Goal: Transaction & Acquisition: Purchase product/service

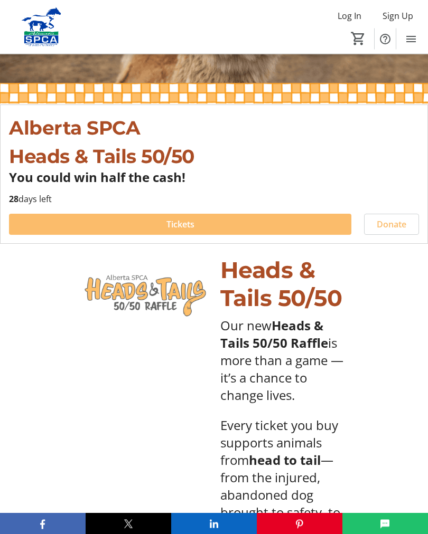
scroll to position [190, 0]
click at [158, 230] on span at bounding box center [180, 224] width 342 height 25
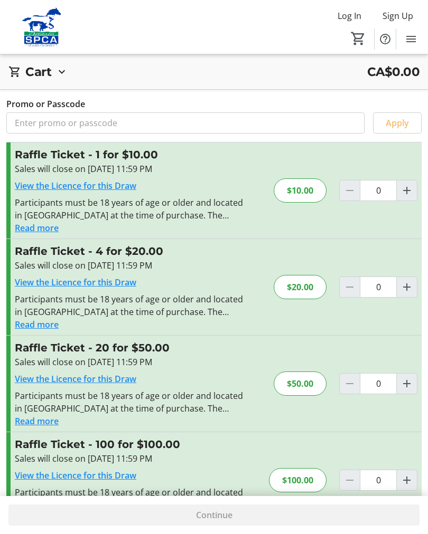
click at [407, 196] on mat-icon "Increment by one" at bounding box center [406, 190] width 13 height 13
type input "1"
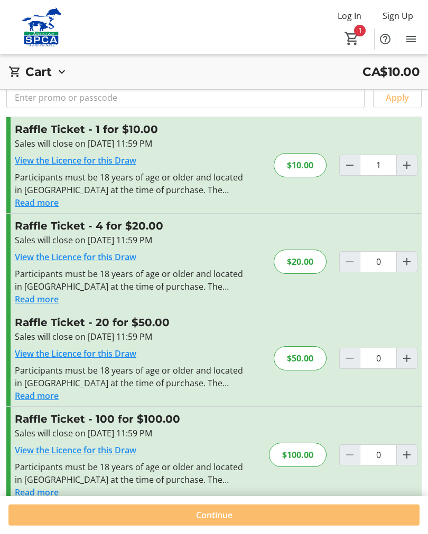
scroll to position [31, 0]
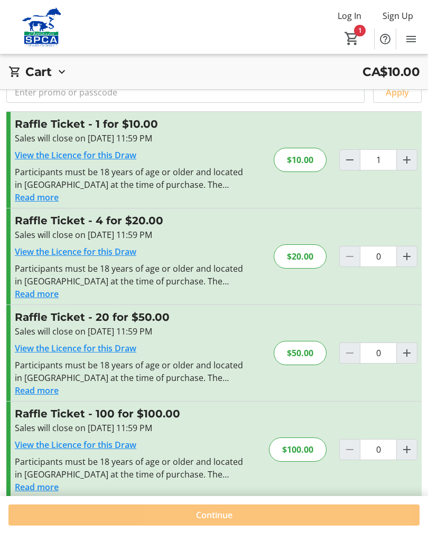
click at [251, 528] on span at bounding box center [213, 515] width 411 height 25
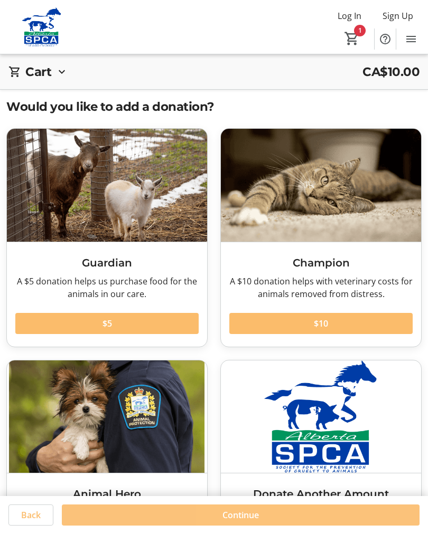
click at [247, 528] on span at bounding box center [240, 515] width 357 height 25
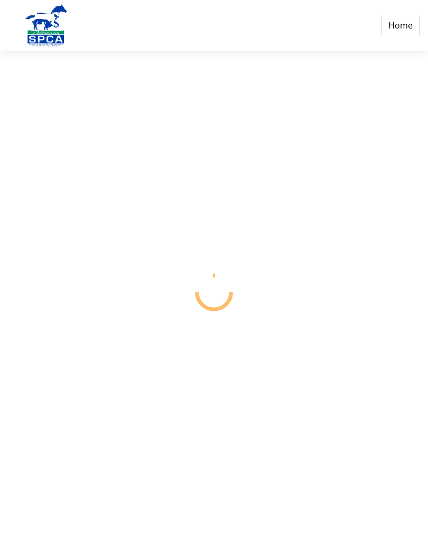
select select "CA"
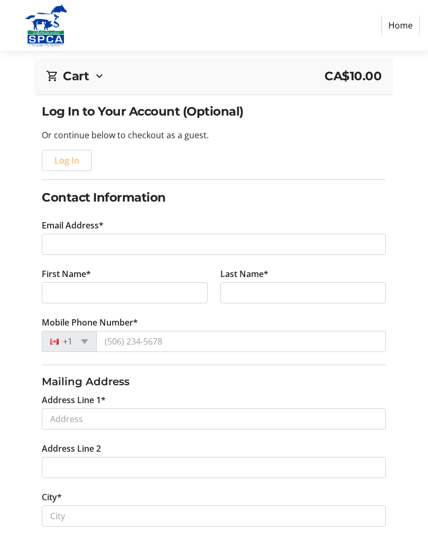
scroll to position [53, 0]
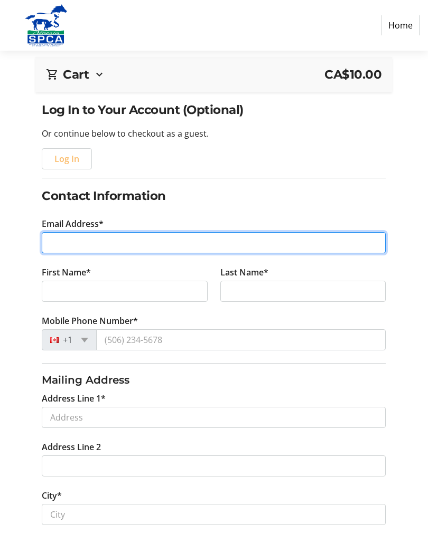
click at [60, 249] on input "Email Address*" at bounding box center [214, 242] width 344 height 21
type input "l"
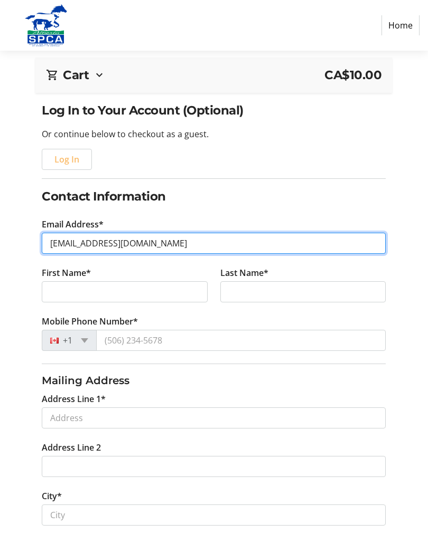
type input "[EMAIL_ADDRESS][DOMAIN_NAME]"
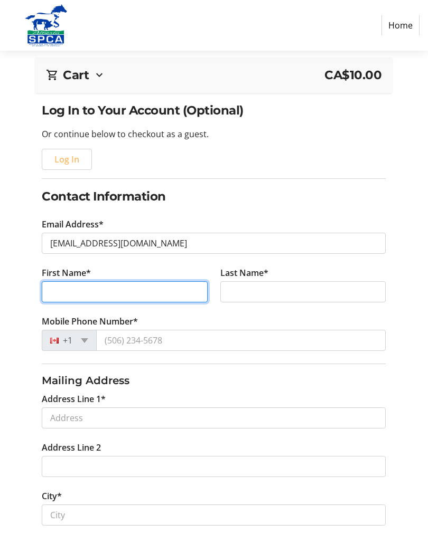
click at [68, 293] on input "First Name*" at bounding box center [125, 291] width 166 height 21
type input "[PERSON_NAME]"
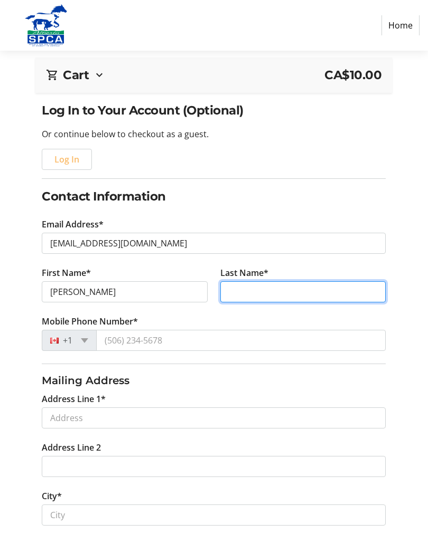
click at [245, 292] on input "Last Name*" at bounding box center [303, 291] width 166 height 21
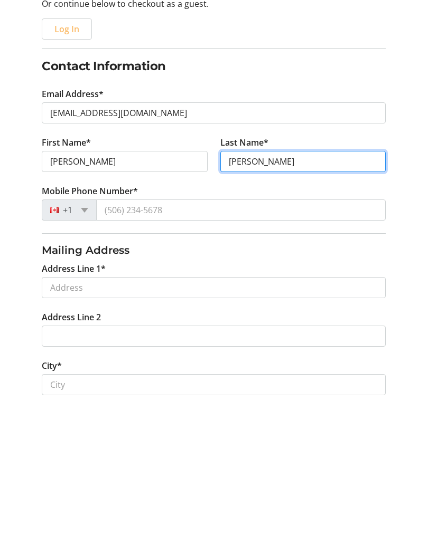
type input "[PERSON_NAME]"
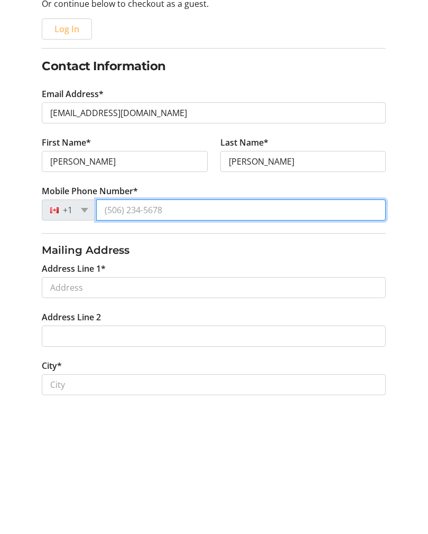
click at [109, 330] on input "Mobile Phone Number*" at bounding box center [240, 340] width 289 height 21
type input "[PHONE_NUMBER]"
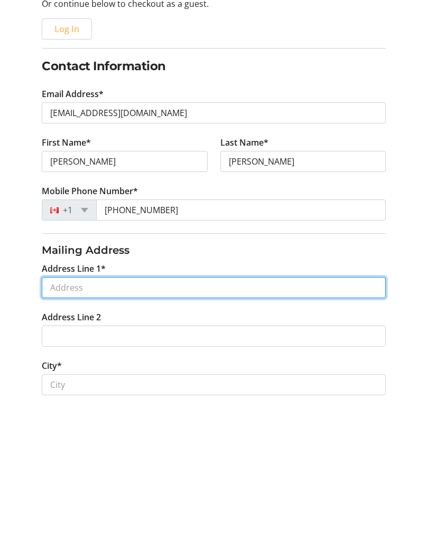
click at [61, 408] on input "Address Line 1*" at bounding box center [214, 418] width 344 height 21
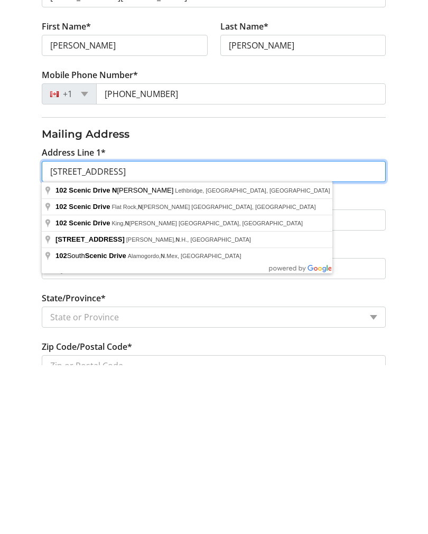
scroll to position [131, 0]
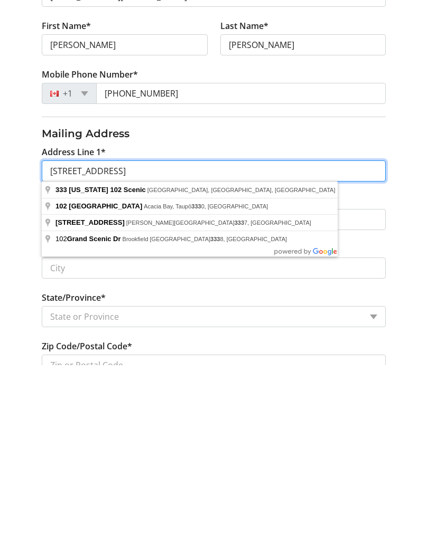
type input "[STREET_ADDRESS]"
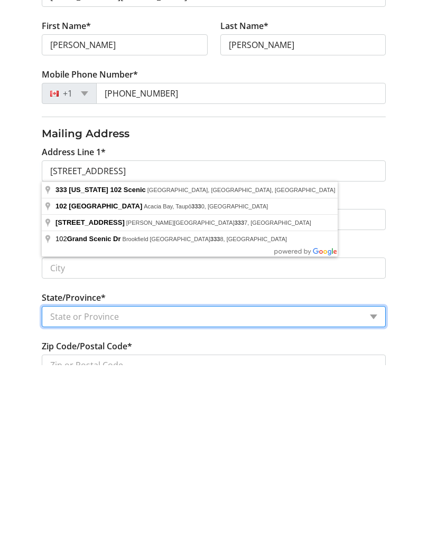
click at [67, 475] on select "State or Province State or Province [GEOGRAPHIC_DATA] [GEOGRAPHIC_DATA] [GEOGRA…" at bounding box center [214, 485] width 344 height 21
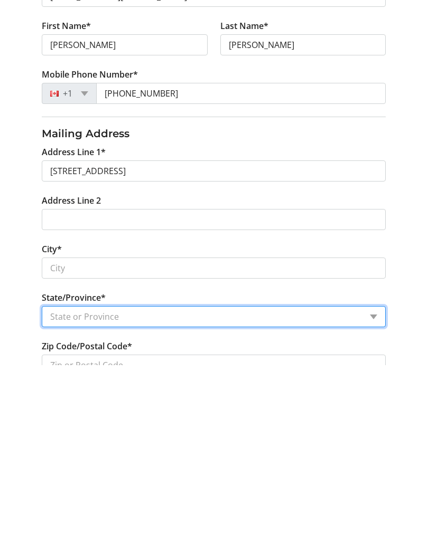
scroll to position [300, 0]
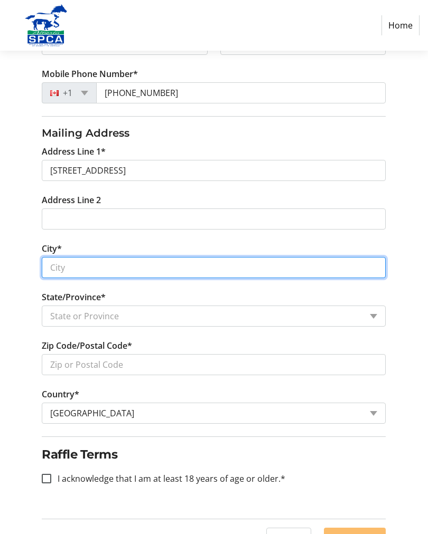
click at [78, 270] on input "City*" at bounding box center [214, 267] width 344 height 21
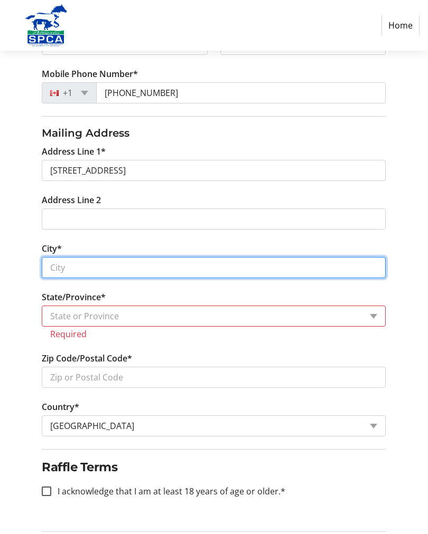
scroll to position [300, 0]
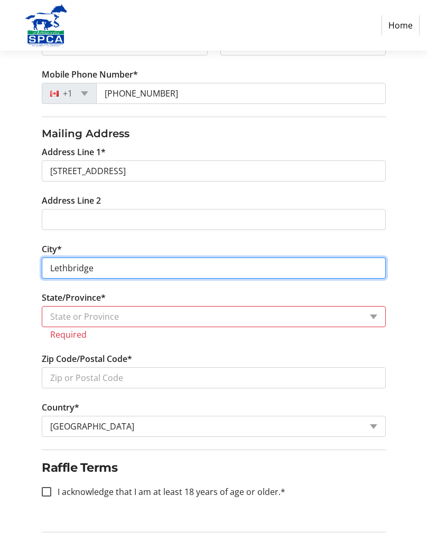
type input "Lethbridge"
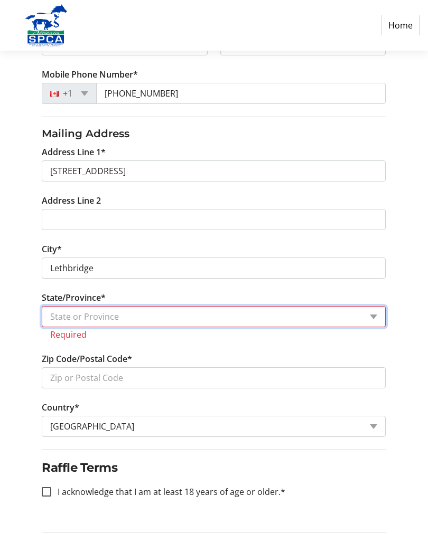
click at [56, 319] on select "State or Province State or Province [GEOGRAPHIC_DATA] [GEOGRAPHIC_DATA] [GEOGRA…" at bounding box center [214, 316] width 344 height 21
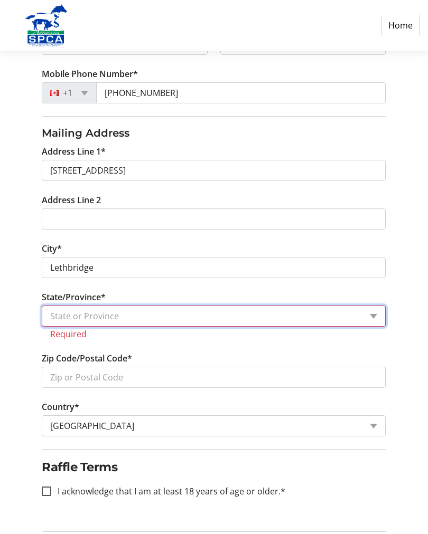
select select "AB"
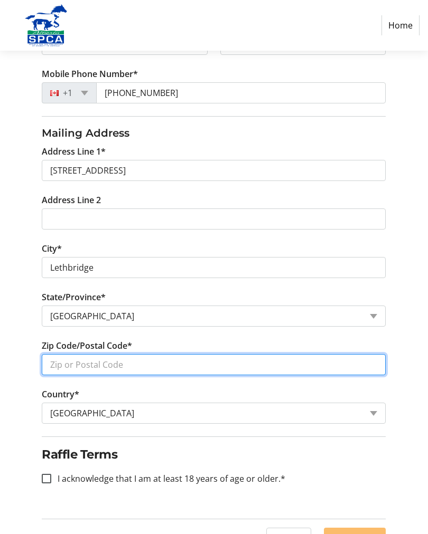
click at [64, 374] on input "Zip Code/Postal Code*" at bounding box center [214, 364] width 344 height 21
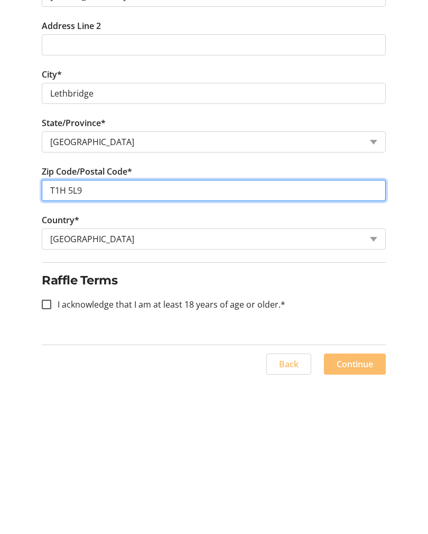
type input "T1H 5L9"
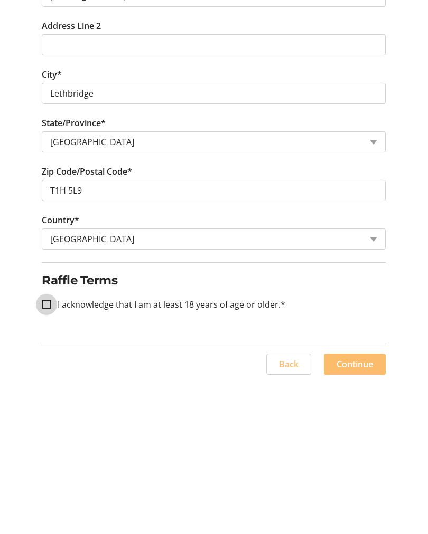
click at [50, 455] on input "I acknowledge that I am at least 18 years of age or older.*" at bounding box center [47, 460] width 10 height 10
checkbox input "true"
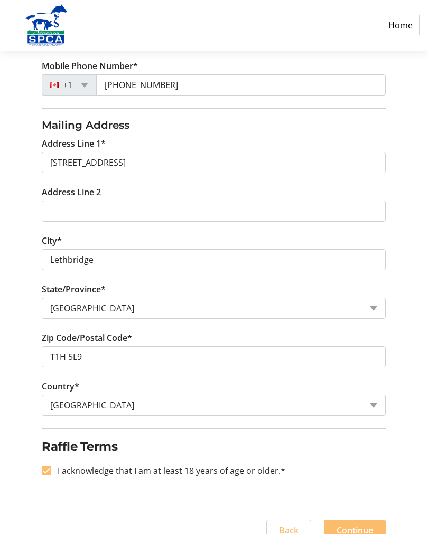
click at [361, 531] on span "Continue" at bounding box center [354, 530] width 36 height 13
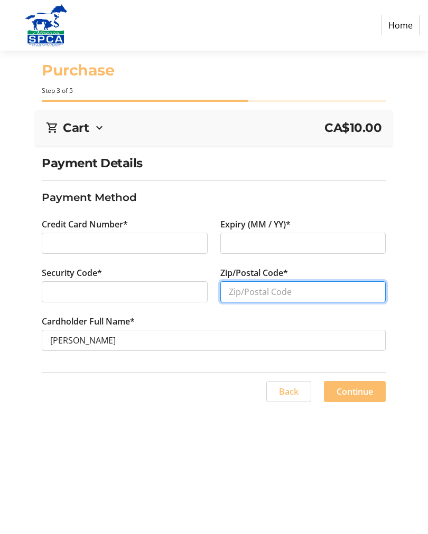
click at [239, 296] on input "Zip/Postal Code*" at bounding box center [303, 291] width 166 height 21
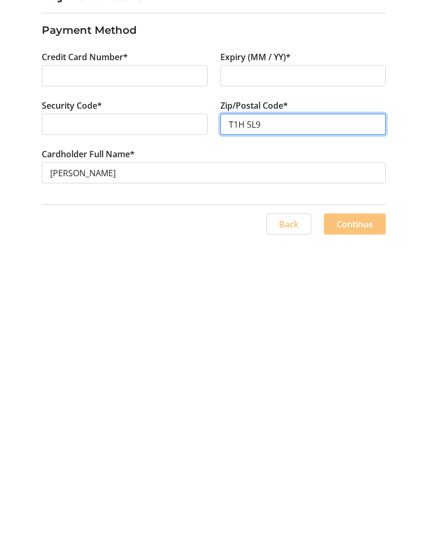
type input "T1H 5L9"
click at [363, 385] on span "Continue" at bounding box center [354, 391] width 36 height 13
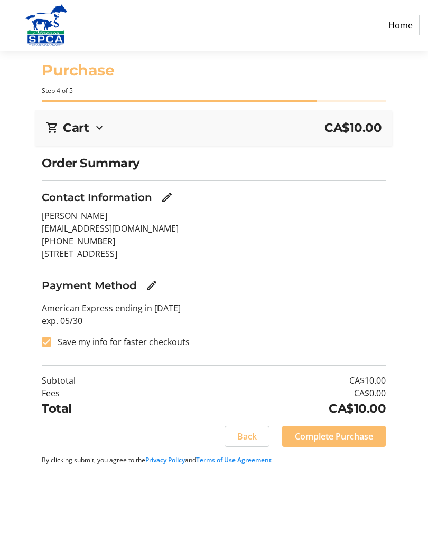
click at [346, 440] on span "Complete Purchase" at bounding box center [334, 436] width 78 height 13
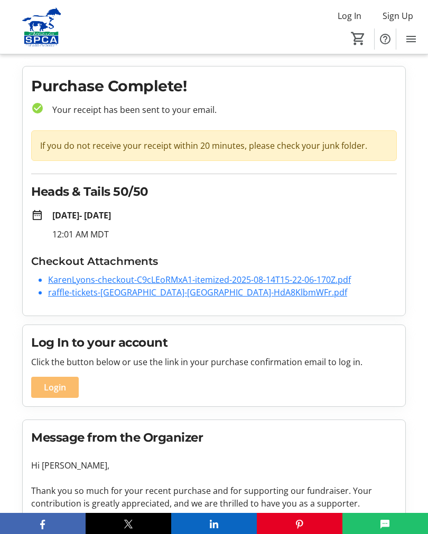
click at [249, 280] on link "KarenLyons-checkout-C9cLEoRMxA1-itemized-2025-08-14T15-22-06-170Z.pdf" at bounding box center [199, 280] width 302 height 12
